Goal: Task Accomplishment & Management: Use online tool/utility

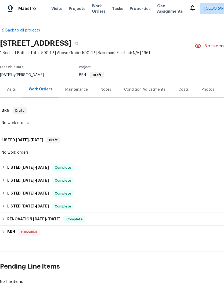
click at [58, 1] on div "Maestro Visits Projects Work Orders Tasks Properties Geo Assignments [GEOGRAPHI…" at bounding box center [112, 8] width 224 height 17
click at [56, 11] on span "Visits" at bounding box center [56, 8] width 11 height 5
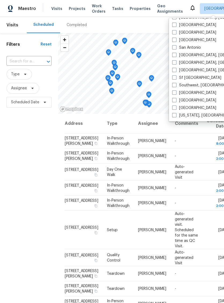
scroll to position [360, 0]
click at [189, 78] on label "Sf [GEOGRAPHIC_DATA]" at bounding box center [196, 77] width 49 height 5
click at [176, 78] on input "Sf [GEOGRAPHIC_DATA]" at bounding box center [173, 76] width 3 height 3
checkbox input "true"
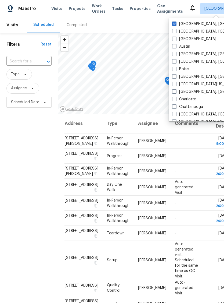
click at [198, 24] on label "[GEOGRAPHIC_DATA], [GEOGRAPHIC_DATA]" at bounding box center [213, 23] width 83 height 5
click at [176, 24] on input "[GEOGRAPHIC_DATA], [GEOGRAPHIC_DATA]" at bounding box center [173, 22] width 3 height 3
checkbox input "false"
